Goal: Information Seeking & Learning: Learn about a topic

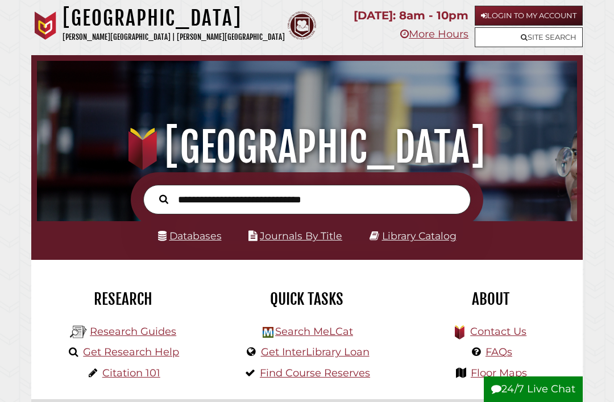
scroll to position [179, 535]
click at [569, 14] on link "Login to My Account" at bounding box center [529, 16] width 108 height 20
click at [489, 6] on link "Login to My Account" at bounding box center [529, 16] width 108 height 20
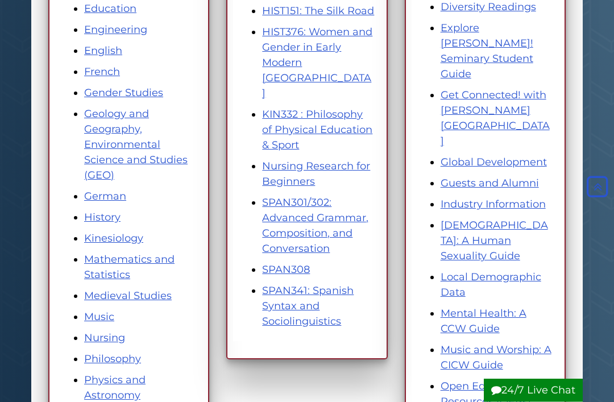
scroll to position [495, 0]
click at [266, 196] on link "SPAN301/302: Advanced Grammar, Composition, and Conversation" at bounding box center [315, 225] width 106 height 59
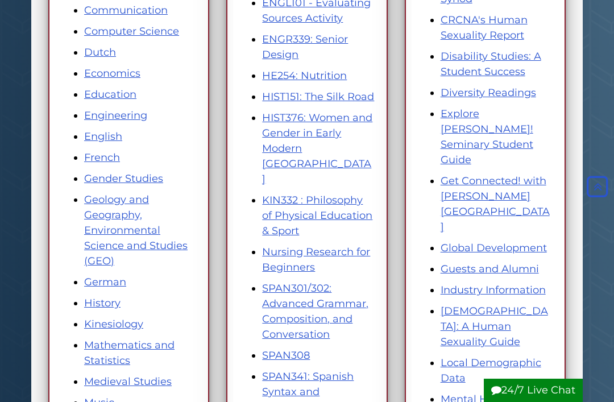
scroll to position [407, 0]
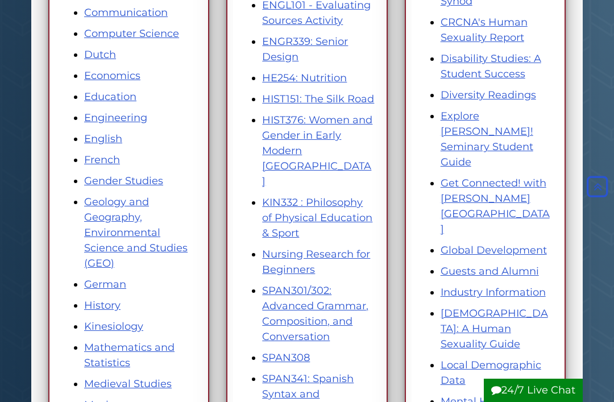
click at [510, 307] on link "LGBTQ+: A Human Sexuality Guide" at bounding box center [494, 328] width 107 height 43
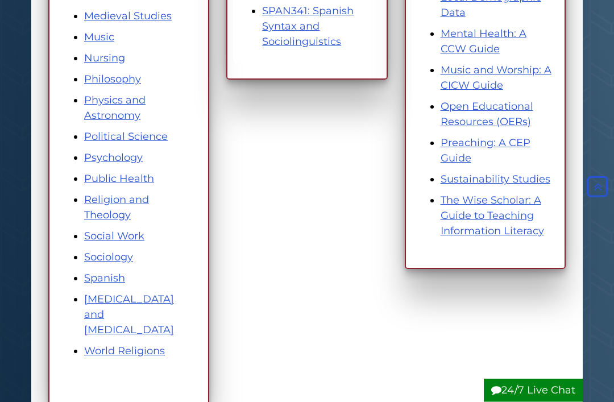
scroll to position [775, 0]
click at [91, 263] on link "Sociology" at bounding box center [108, 257] width 49 height 13
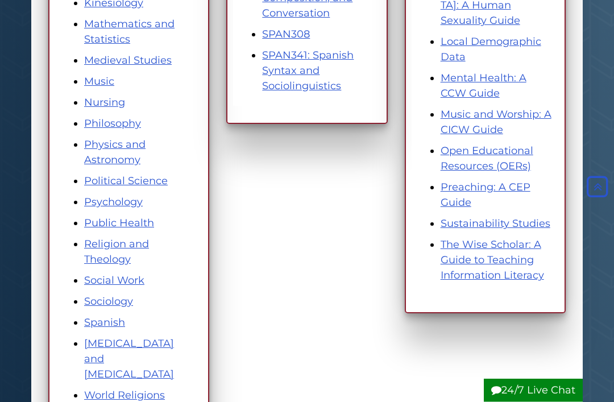
scroll to position [731, 0]
click at [113, 320] on link "Spanish" at bounding box center [104, 322] width 41 height 13
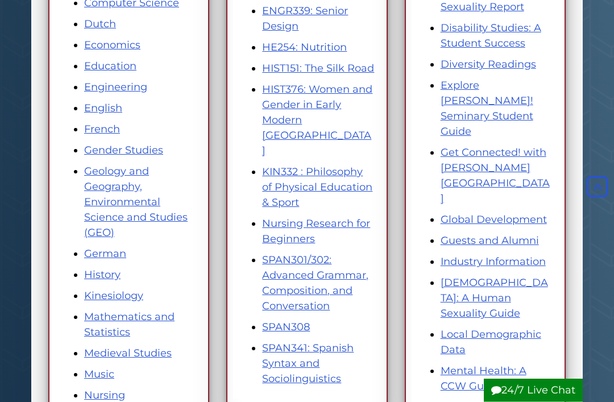
scroll to position [438, 0]
click at [316, 254] on link "SPAN301/302: Advanced Grammar, Composition, and Conversation" at bounding box center [315, 283] width 106 height 59
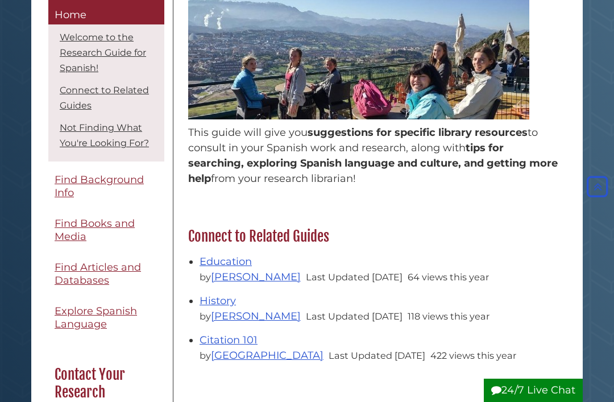
scroll to position [190, 0]
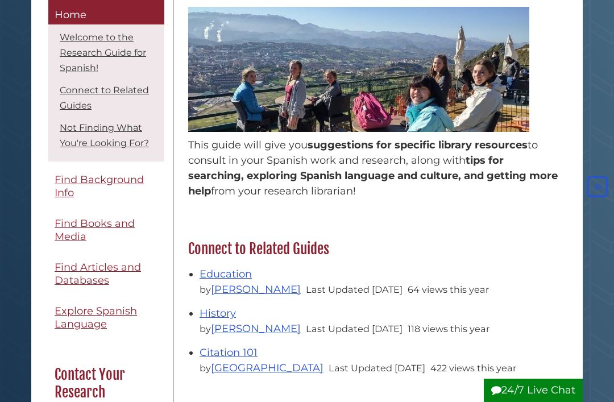
click at [119, 48] on link "Welcome to the Research Guide for Spanish!" at bounding box center [103, 53] width 86 height 42
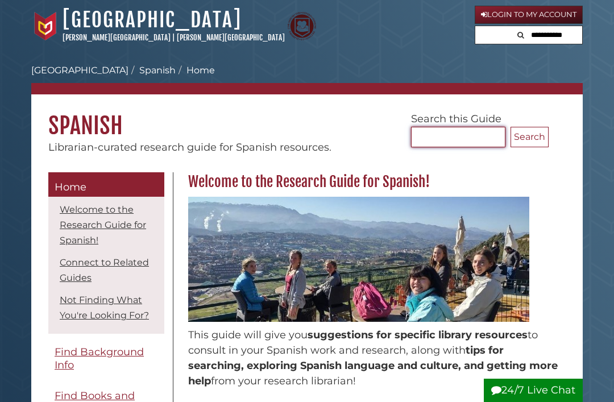
click at [482, 132] on input "Search..." at bounding box center [458, 137] width 94 height 20
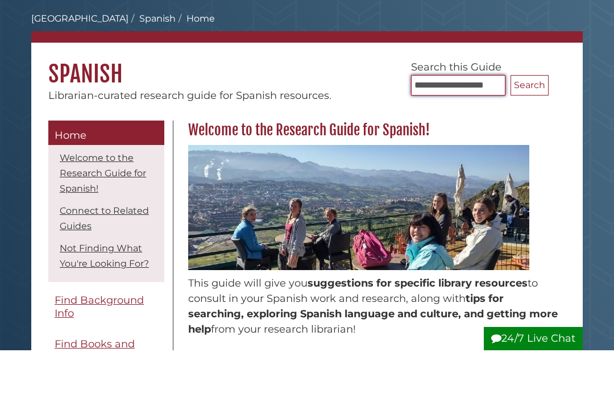
type input "**********"
click at [539, 127] on button "Search" at bounding box center [530, 137] width 38 height 20
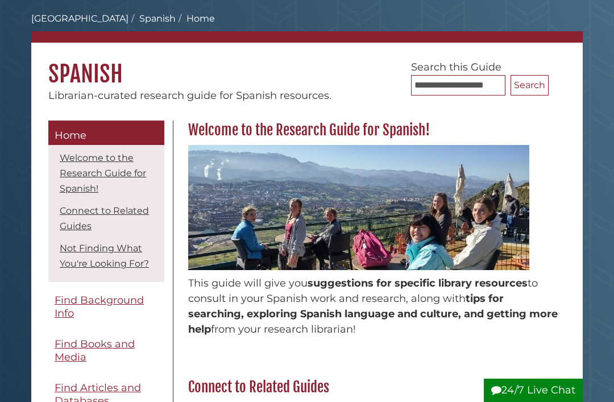
scroll to position [190, 0]
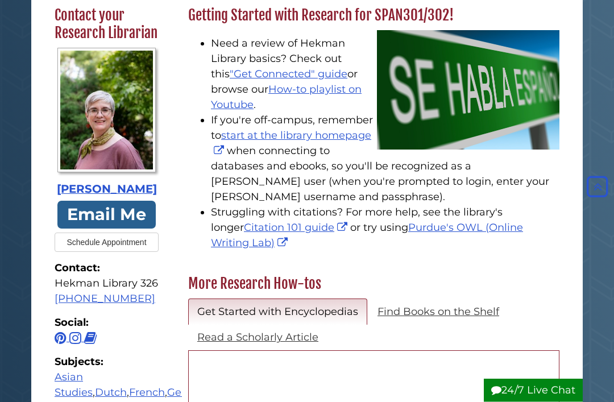
scroll to position [196, 0]
click at [250, 75] on link ""Get Connected" guide" at bounding box center [289, 74] width 118 height 13
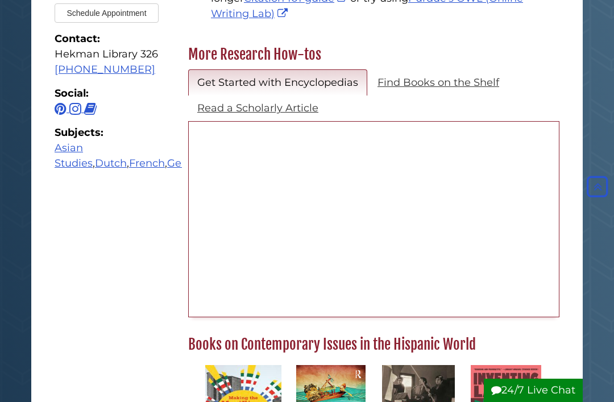
scroll to position [552, 383]
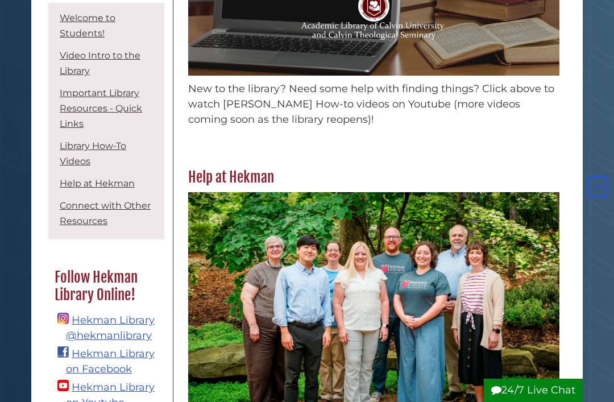
scroll to position [1008, 0]
